Goal: Information Seeking & Learning: Learn about a topic

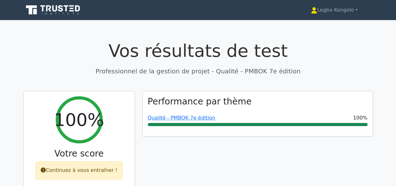
click at [41, 7] on icon at bounding box center [53, 10] width 60 height 12
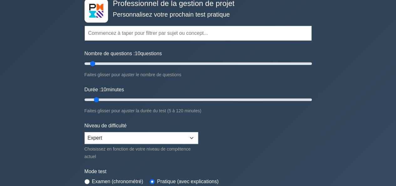
scroll to position [38, 0]
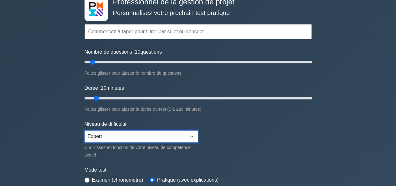
click at [190, 134] on select "Débutant Intermédiaire Expert" at bounding box center [142, 136] width 114 height 12
click at [85, 130] on select "Débutant Intermédiaire Expert" at bounding box center [142, 136] width 114 height 12
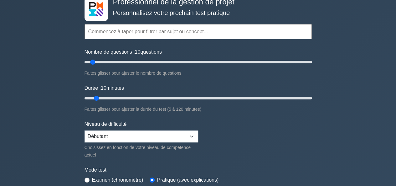
click at [272, 143] on form "Thèmes Gestion de la portée Gestion du temps Gestion des coûts Gestion de la qu…" at bounding box center [198, 106] width 227 height 202
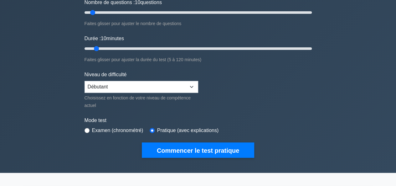
scroll to position [84, 0]
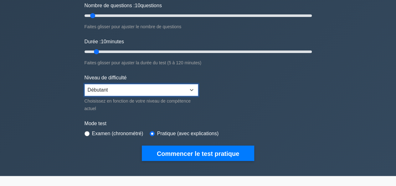
click at [192, 86] on select "Débutant Intermédiaire Expert" at bounding box center [142, 90] width 114 height 12
select select "intermediate"
click at [85, 84] on select "Débutant Intermédiaire Expert" at bounding box center [142, 90] width 114 height 12
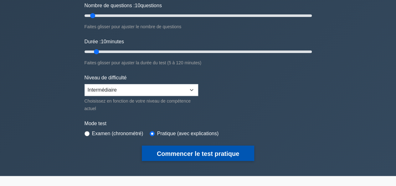
click at [190, 152] on font "Commencer le test pratique" at bounding box center [198, 153] width 82 height 7
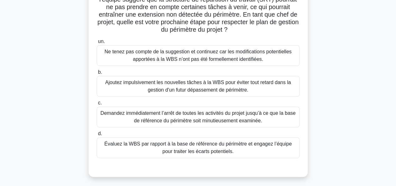
scroll to position [59, 0]
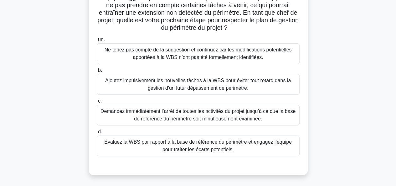
click at [266, 151] on font "Évaluez la WBS par rapport à la base de référence du périmètre et engagez l’équ…" at bounding box center [198, 145] width 197 height 15
click at [97, 134] on input "d. Évaluez la WBS par rapport à la base de référence du périmètre et engagez l’…" at bounding box center [97, 132] width 0 height 4
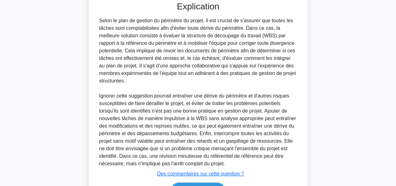
scroll to position [261, 0]
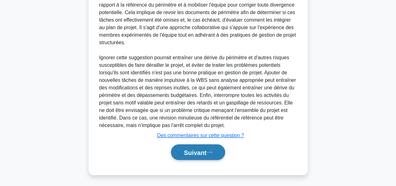
click at [198, 150] on font "Suivant" at bounding box center [195, 152] width 23 height 7
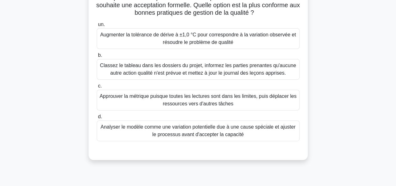
scroll to position [85, 0]
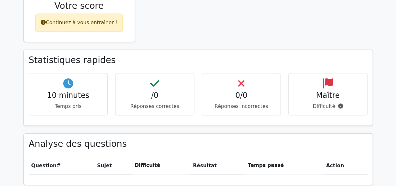
scroll to position [148, 0]
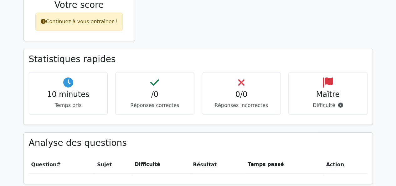
drag, startPoint x: 398, startPoint y: 50, endPoint x: 392, endPoint y: 107, distance: 57.4
click at [392, 107] on html "Legba Kongolo Profil Paramètres" at bounding box center [198, 80] width 396 height 456
click at [392, 107] on main "Vos résultats de test Professionnel de la gestion de projet 0% Votre score Cont…" at bounding box center [198, 53] width 396 height 362
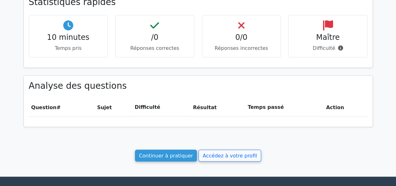
scroll to position [205, 0]
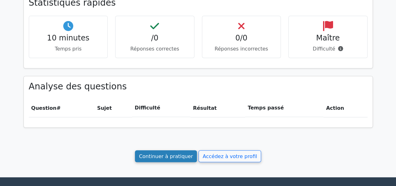
click at [173, 154] on font "Continuer à pratiquer" at bounding box center [166, 156] width 54 height 6
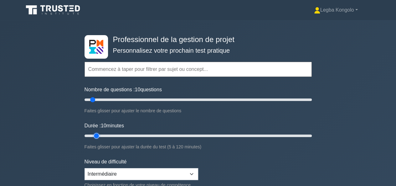
click at [100, 136] on input "Durée : 10 minutes" at bounding box center [198, 136] width 227 height 8
drag, startPoint x: 92, startPoint y: 99, endPoint x: 88, endPoint y: 99, distance: 4.1
type input "5"
click at [88, 99] on input "Nombre de questions : 5 questions" at bounding box center [198, 100] width 227 height 8
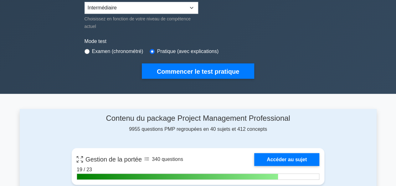
scroll to position [184, 0]
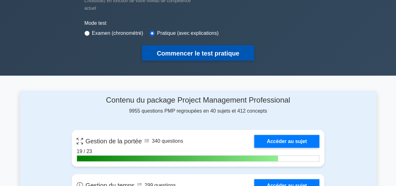
click at [212, 47] on button "Commencer le test pratique" at bounding box center [198, 52] width 112 height 15
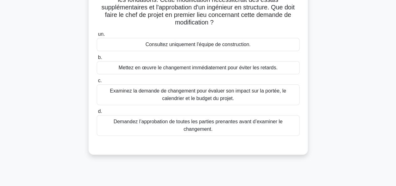
scroll to position [66, 0]
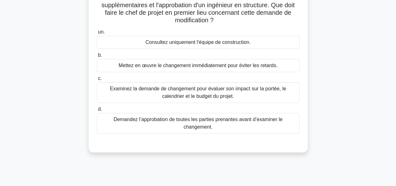
click at [273, 95] on font "Examinez la demande de changement pour évaluer son impact sur la portée, le cal…" at bounding box center [198, 92] width 197 height 15
click at [97, 81] on input "c. Examinez la demande de changement pour évaluer son impact sur la portée, le …" at bounding box center [97, 78] width 0 height 4
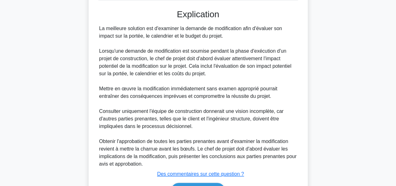
scroll to position [238, 0]
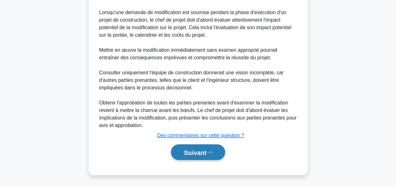
click at [216, 150] on button "Suivant" at bounding box center [198, 152] width 54 height 16
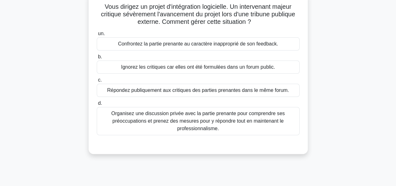
scroll to position [48, 0]
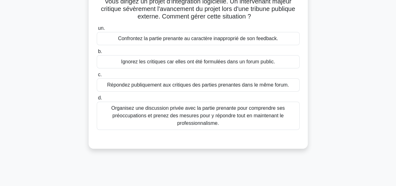
click at [249, 122] on font "Organisez une discussion privée avec la partie prenante pour comprendre ses pré…" at bounding box center [198, 115] width 197 height 23
click at [97, 100] on input "d. Organisez une discussion privée avec la partie prenante pour comprendre ses …" at bounding box center [97, 98] width 0 height 4
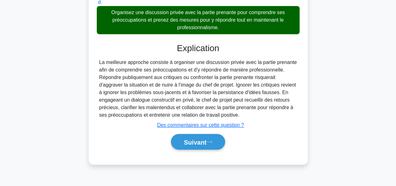
scroll to position [147, 0]
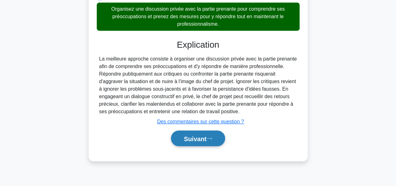
click at [199, 140] on font "Suivant" at bounding box center [195, 138] width 23 height 7
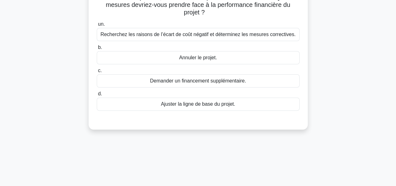
scroll to position [60, 0]
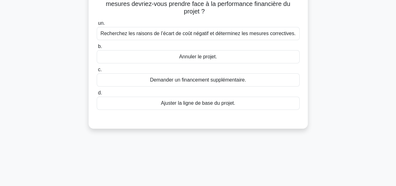
click at [263, 33] on font "Recherchez les raisons de l’écart de coût négatif et déterminez les mesures cor…" at bounding box center [198, 33] width 195 height 5
click at [97, 25] on input "un. Recherchez les raisons de l’écart de coût négatif et déterminez les mesures…" at bounding box center [97, 23] width 0 height 4
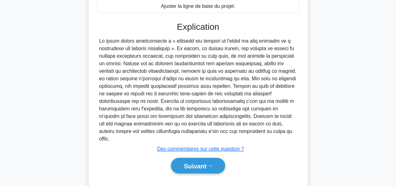
scroll to position [163, 0]
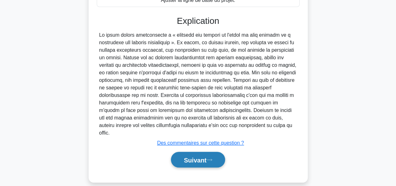
click at [195, 156] on font "Suivant" at bounding box center [195, 159] width 23 height 7
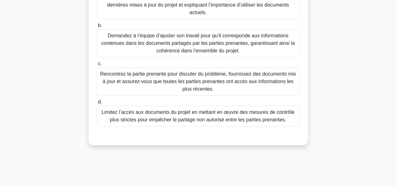
scroll to position [113, 0]
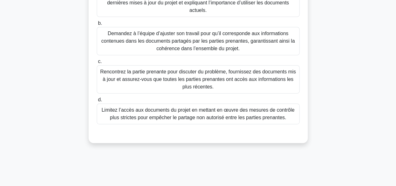
click at [273, 81] on font "Rencontrez la partie prenante pour discuter du problème, fournissez des documen…" at bounding box center [198, 79] width 196 height 20
click at [97, 64] on input "c. Rencontrez la partie prenante pour discuter du problème, fournissez des docu…" at bounding box center [97, 62] width 0 height 4
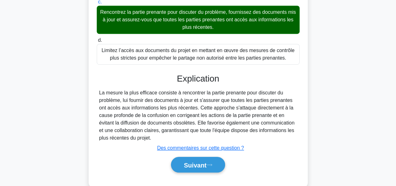
scroll to position [185, 0]
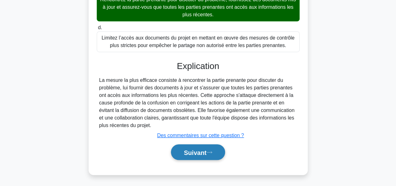
click at [197, 151] on font "Suivant" at bounding box center [195, 152] width 23 height 7
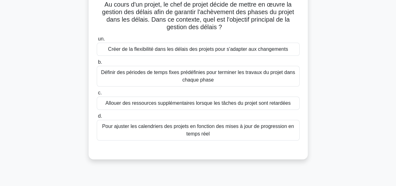
scroll to position [56, 0]
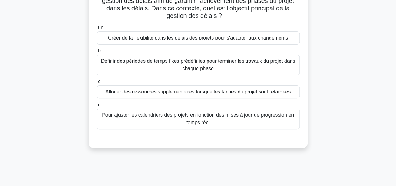
click at [258, 68] on font "Définir des périodes de temps fixes prédéfinies pour terminer les travaux du pr…" at bounding box center [198, 64] width 197 height 15
click at [97, 53] on input "b. Définir des périodes de temps fixes prédéfinies pour terminer les travaux du…" at bounding box center [97, 51] width 0 height 4
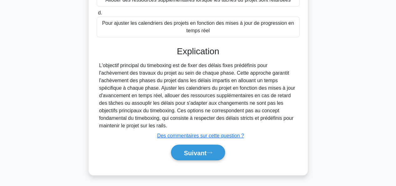
scroll to position [153, 0]
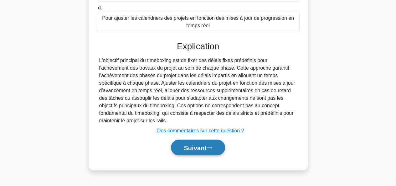
click at [200, 146] on font "Suivant" at bounding box center [195, 147] width 23 height 7
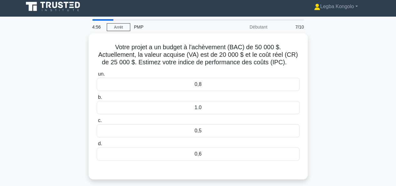
scroll to position [4, 0]
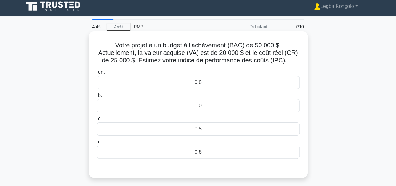
click at [261, 83] on div "0,8" at bounding box center [198, 82] width 203 height 13
click at [97, 74] on input "un. 0,8" at bounding box center [97, 72] width 0 height 4
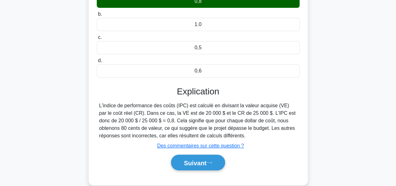
scroll to position [94, 0]
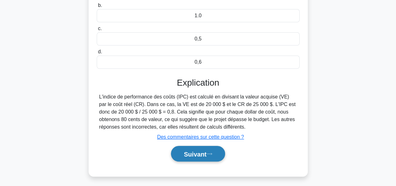
click at [190, 148] on button "Suivant" at bounding box center [198, 154] width 54 height 16
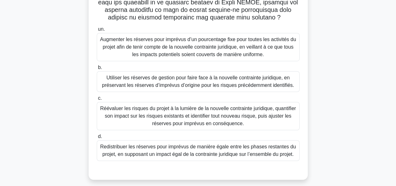
scroll to position [187, 0]
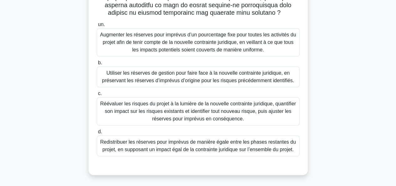
click at [273, 77] on font "Utiliser les réserves de gestion pour faire face à la nouvelle contrainte jurid…" at bounding box center [198, 76] width 192 height 13
click at [97, 65] on input "b. Utiliser les réserves de gestion pour faire face à la nouvelle contrainte ju…" at bounding box center [97, 63] width 0 height 4
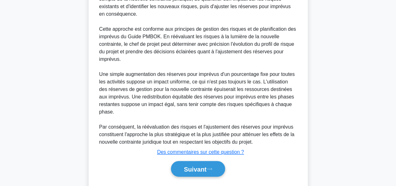
scroll to position [397, 0]
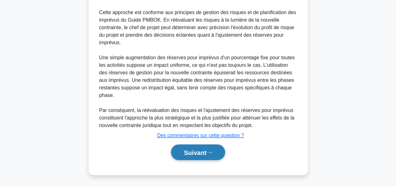
click at [193, 154] on font "Suivant" at bounding box center [195, 152] width 23 height 7
click at [202, 152] on font "Suivant" at bounding box center [195, 152] width 23 height 7
click at [209, 152] on icon at bounding box center [210, 151] width 6 height 3
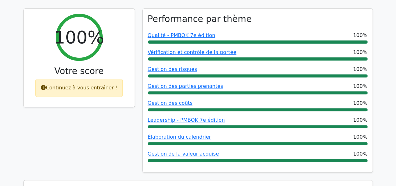
scroll to position [81, 0]
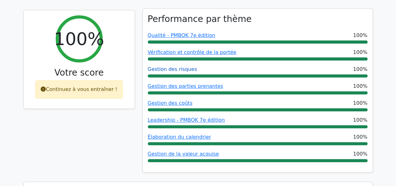
click at [184, 70] on font "Gestion des risques" at bounding box center [172, 69] width 49 height 6
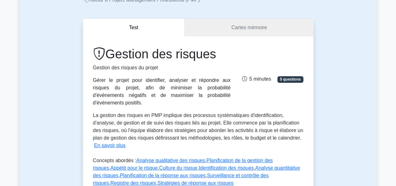
scroll to position [43, 0]
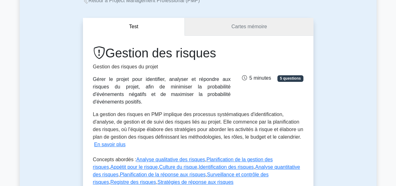
click at [278, 23] on link "Cartes mémoire" at bounding box center [249, 27] width 128 height 18
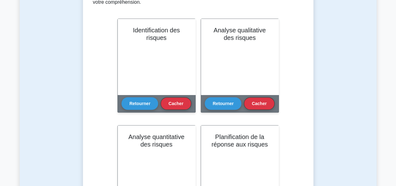
scroll to position [149, 0]
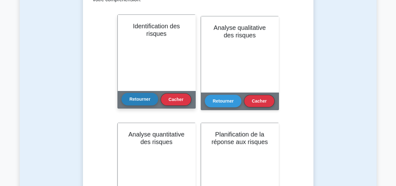
click at [154, 100] on button "Retourner" at bounding box center [140, 99] width 37 height 13
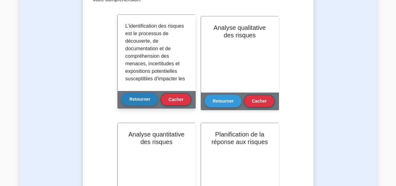
click at [154, 100] on button "Retourner" at bounding box center [140, 99] width 37 height 13
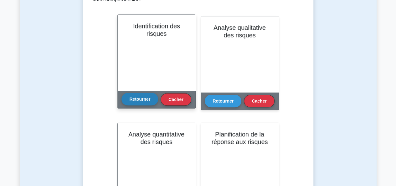
click at [154, 100] on button "Retourner" at bounding box center [140, 99] width 37 height 13
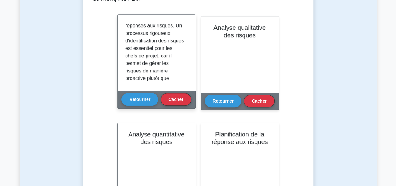
scroll to position [166, 0]
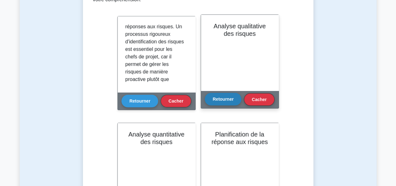
click at [219, 101] on font "Retourner" at bounding box center [223, 98] width 21 height 5
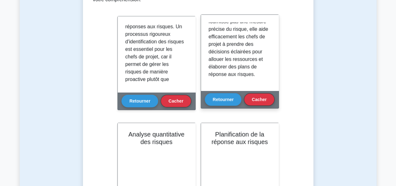
scroll to position [215, 0]
click at [253, 101] on font "Cacher" at bounding box center [259, 98] width 15 height 5
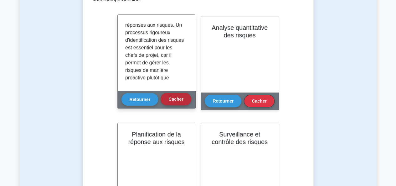
click at [176, 100] on font "Cacher" at bounding box center [176, 98] width 15 height 5
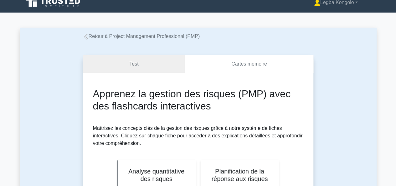
scroll to position [0, 0]
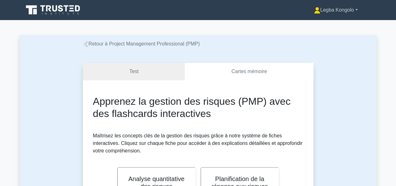
click at [355, 10] on link "Legba Kongolo" at bounding box center [336, 10] width 74 height 13
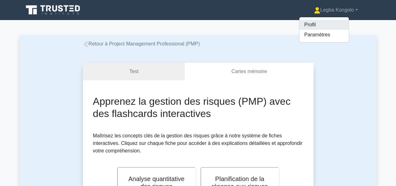
click at [306, 26] on font "Profil" at bounding box center [309, 24] width 11 height 5
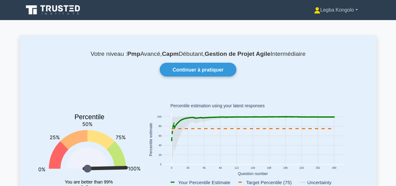
click at [357, 12] on link "Legba Kongolo" at bounding box center [336, 10] width 74 height 13
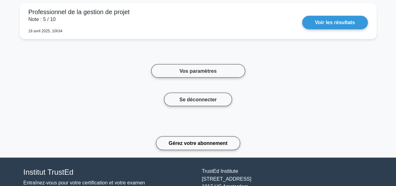
scroll to position [2794, 0]
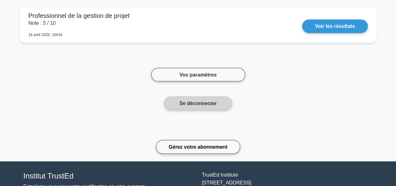
click at [193, 105] on font "Se déconnecter" at bounding box center [198, 102] width 37 height 5
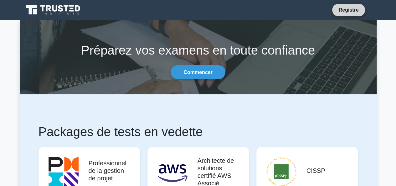
click at [343, 9] on font "Registre" at bounding box center [349, 9] width 20 height 5
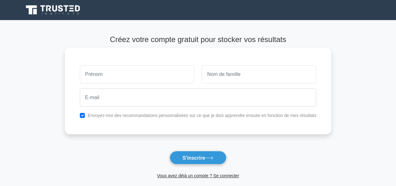
click at [167, 72] on input "text" at bounding box center [137, 74] width 115 height 18
type input "[PERSON_NAME]"
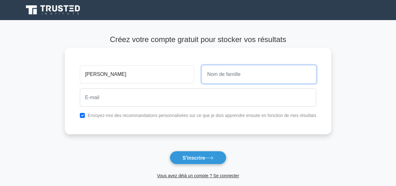
click at [226, 81] on input "text" at bounding box center [259, 74] width 115 height 18
type input "KONGOLO"
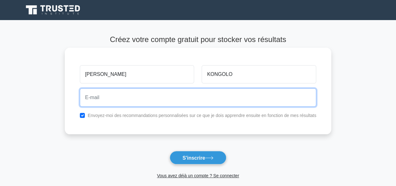
click at [195, 106] on input "email" at bounding box center [198, 97] width 237 height 18
type input "kongolo_michael@yahoo.com"
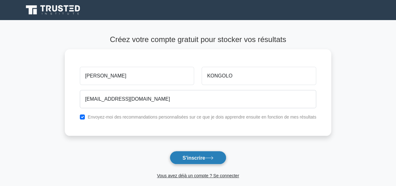
click at [213, 156] on icon at bounding box center [210, 157] width 8 height 3
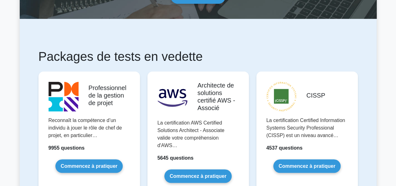
scroll to position [94, 0]
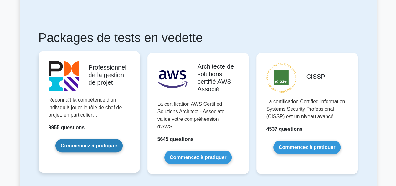
click at [85, 144] on link "Commencez à pratiquer" at bounding box center [88, 145] width 67 height 13
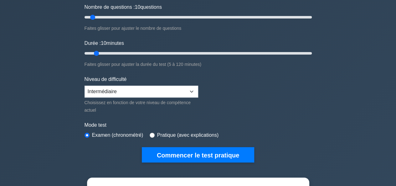
scroll to position [73, 0]
